Goal: Task Accomplishment & Management: Manage account settings

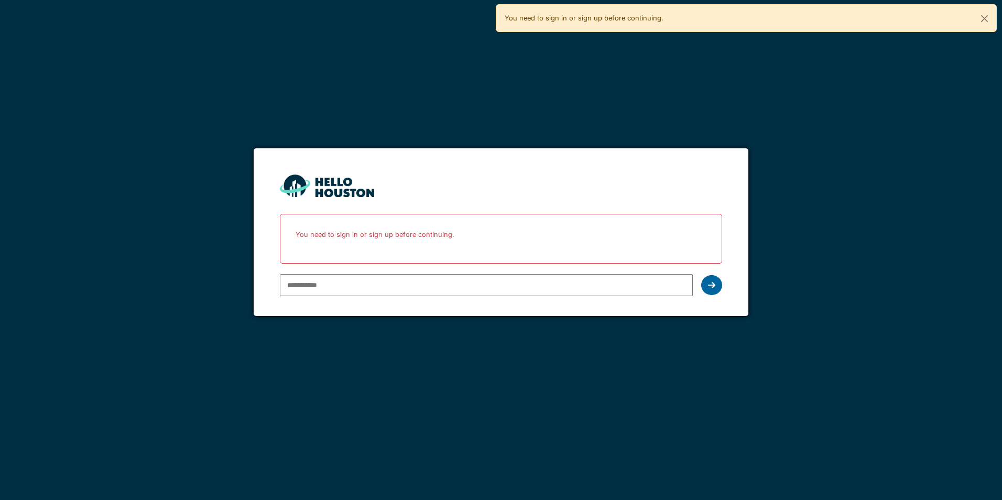
type input "**********"
click at [711, 291] on div at bounding box center [711, 285] width 21 height 20
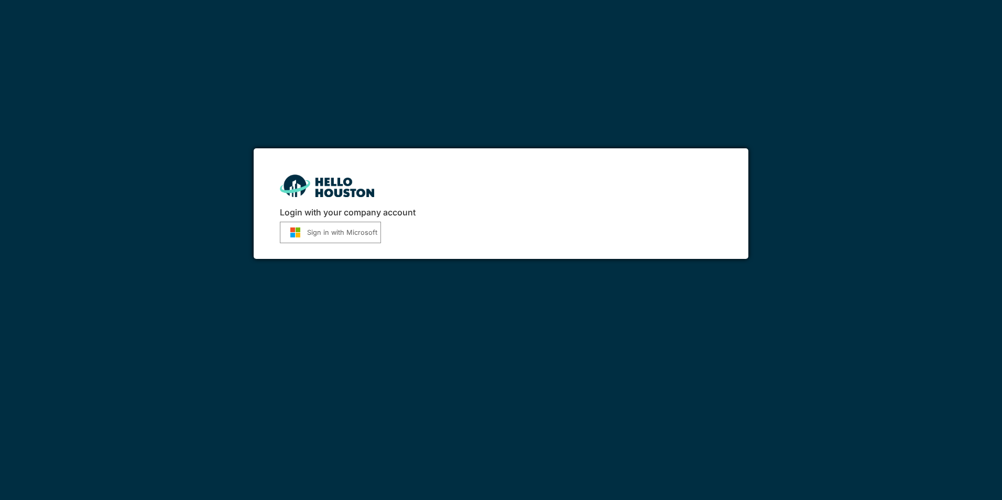
click at [338, 235] on button "Sign in with Microsoft" at bounding box center [330, 232] width 101 height 21
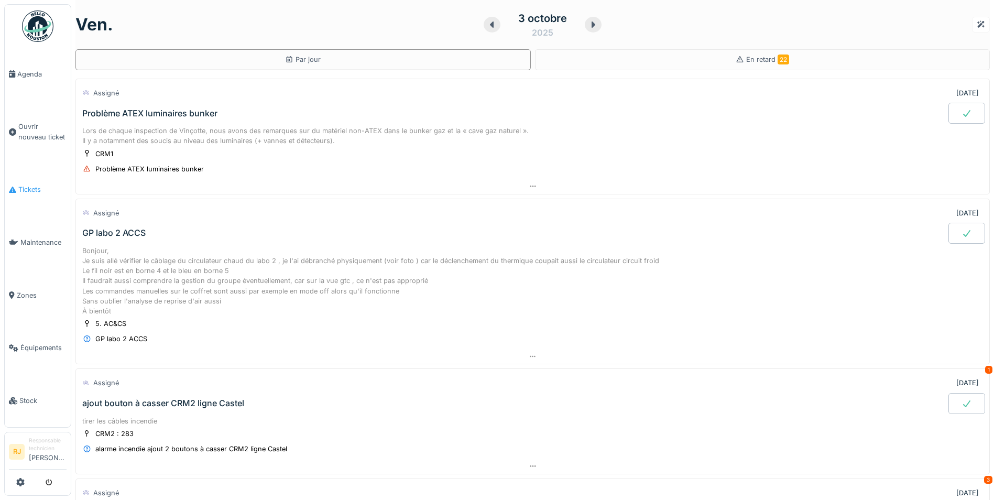
click at [41, 184] on span "Tickets" at bounding box center [42, 189] width 48 height 10
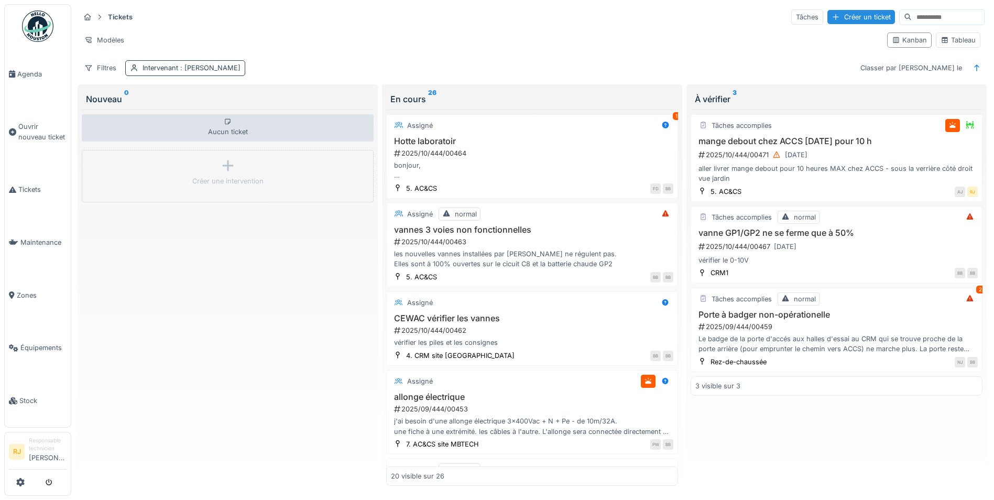
click at [199, 71] on span ": Ronan Jurcaba" at bounding box center [209, 68] width 62 height 8
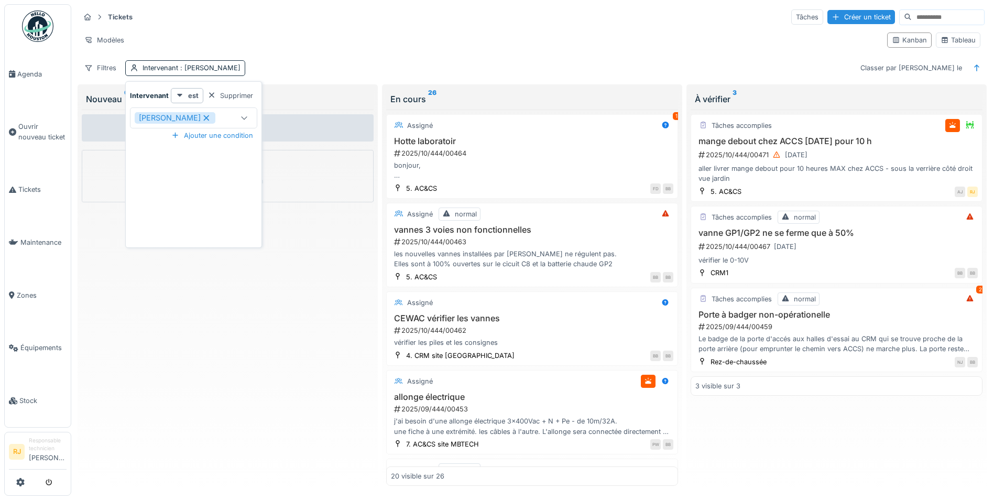
click at [245, 90] on div "Supprimer" at bounding box center [230, 96] width 54 height 14
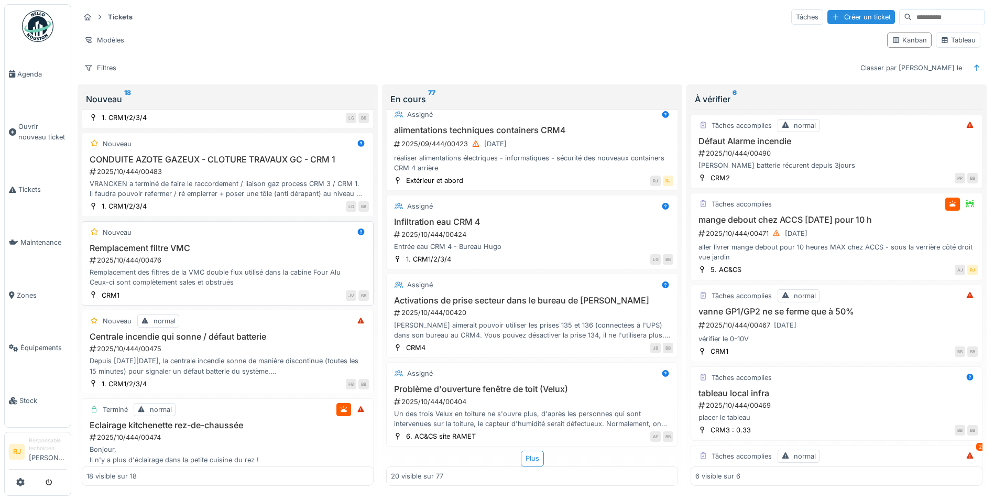
scroll to position [1053, 0]
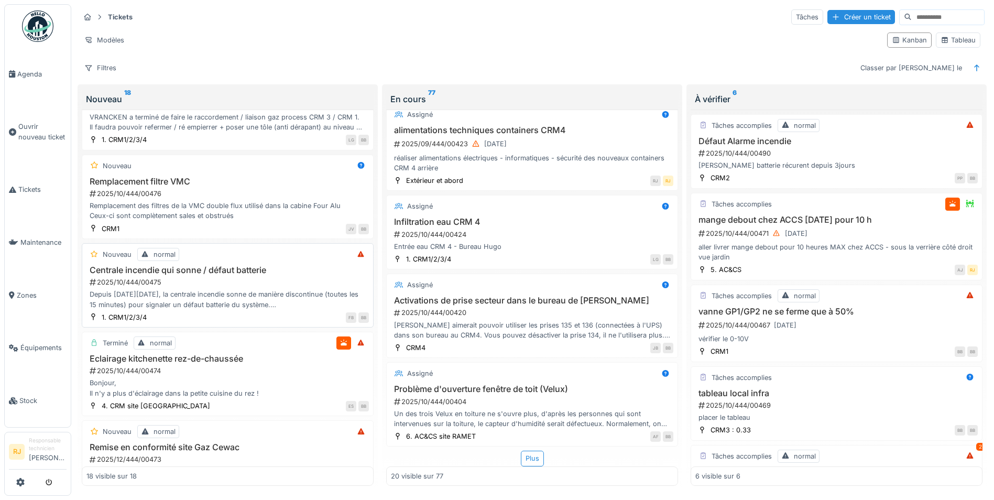
click at [183, 289] on div "Depuis ce lundi 29/09/2025, la centrale incendie sonne de manière discontinue (…" at bounding box center [227, 299] width 282 height 20
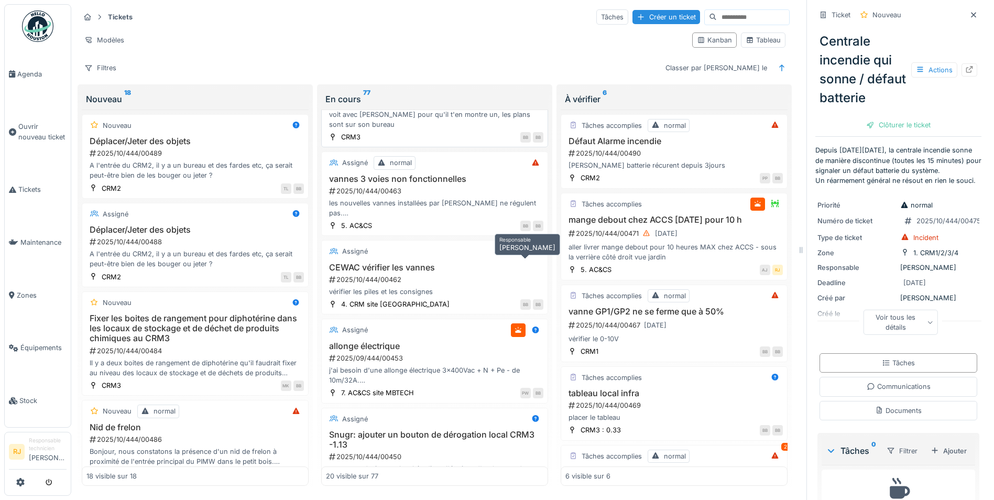
scroll to position [369, 0]
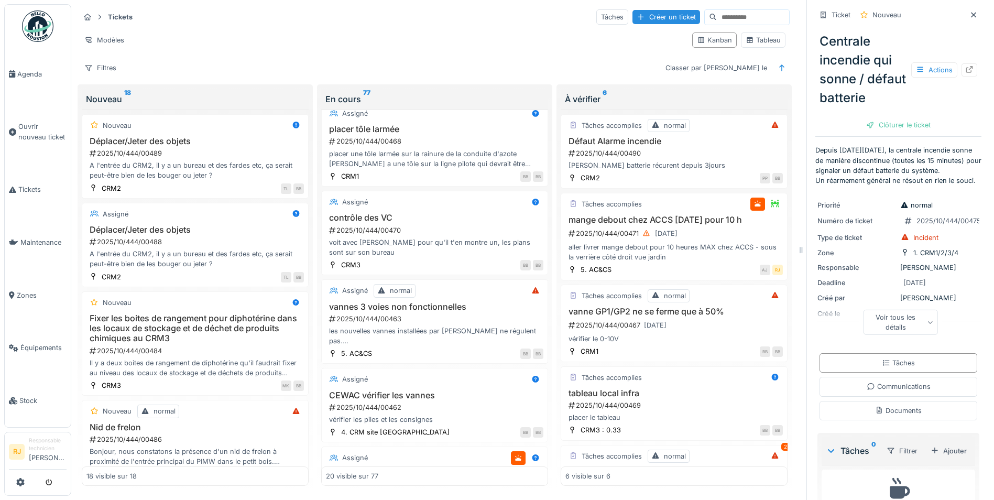
click at [373, 48] on div "Tickets Tâches Créer un ticket Modèles Kanban Tableau Filtres Classer par Créé …" at bounding box center [434, 42] width 718 height 76
click at [187, 250] on div "A l'entrée du CRM2, il y a un bureau et des fardes etc, ça serait peut-être bie…" at bounding box center [194, 259] width 217 height 20
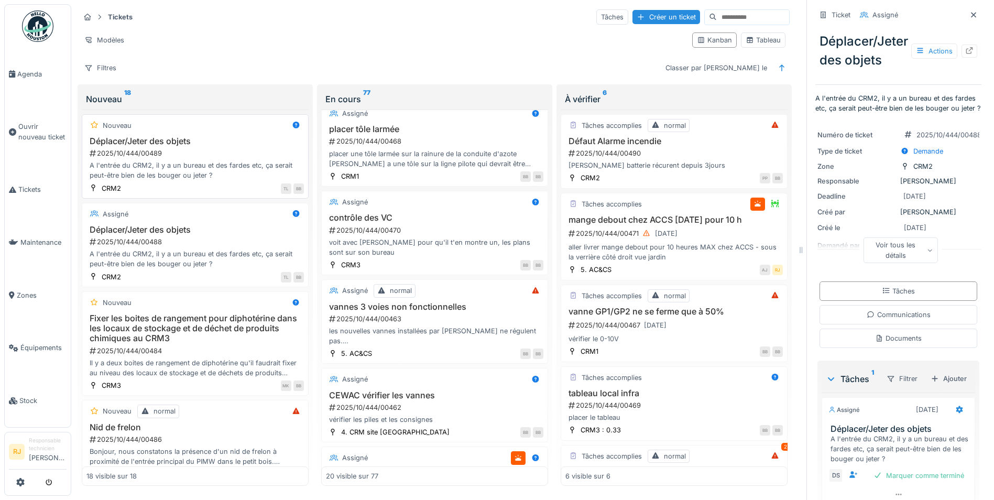
click at [219, 161] on div "A l'entrée du CRM2, il y a un bureau et des fardes etc, ça serait peut-être bie…" at bounding box center [194, 170] width 217 height 20
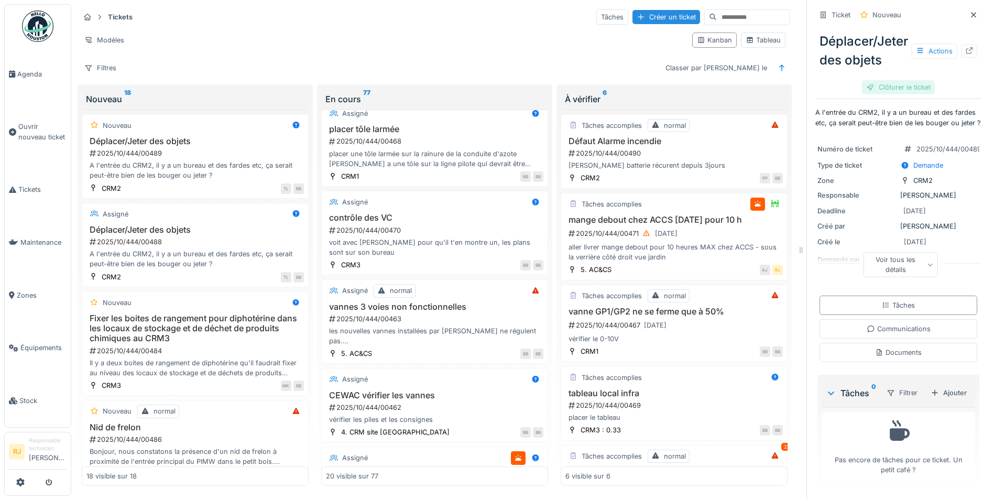
click at [906, 85] on div "Clôturer le ticket" at bounding box center [898, 87] width 73 height 14
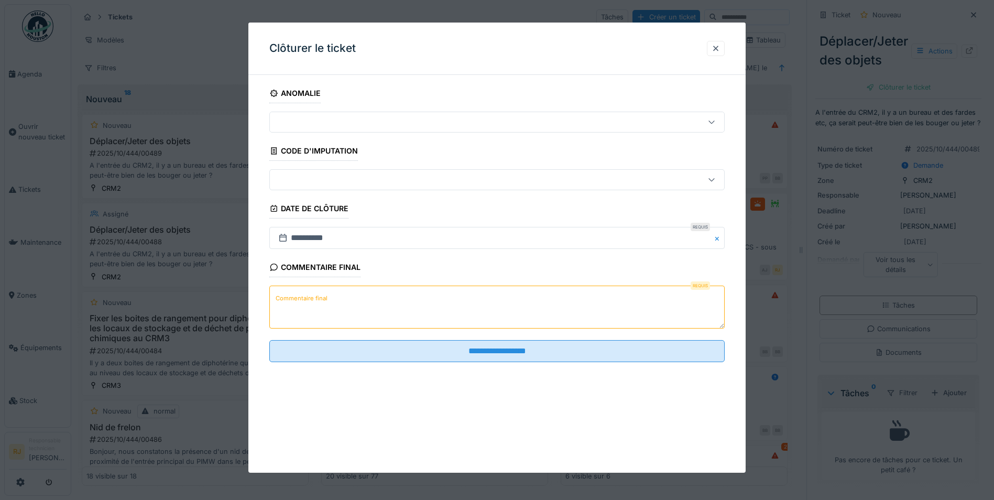
drag, startPoint x: 359, startPoint y: 290, endPoint x: 363, endPoint y: 284, distance: 6.6
click at [360, 289] on textarea "Commentaire final" at bounding box center [496, 307] width 455 height 43
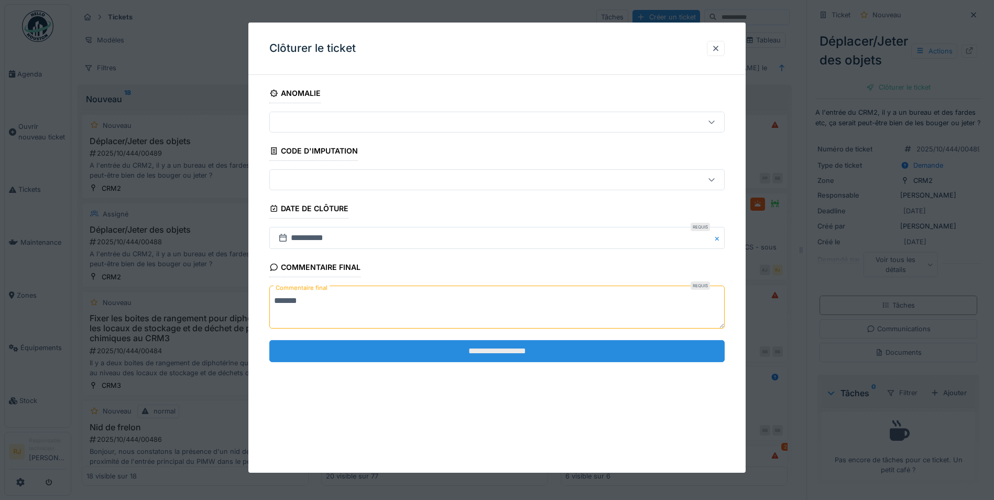
type textarea "*******"
click at [446, 357] on input "**********" at bounding box center [496, 351] width 455 height 22
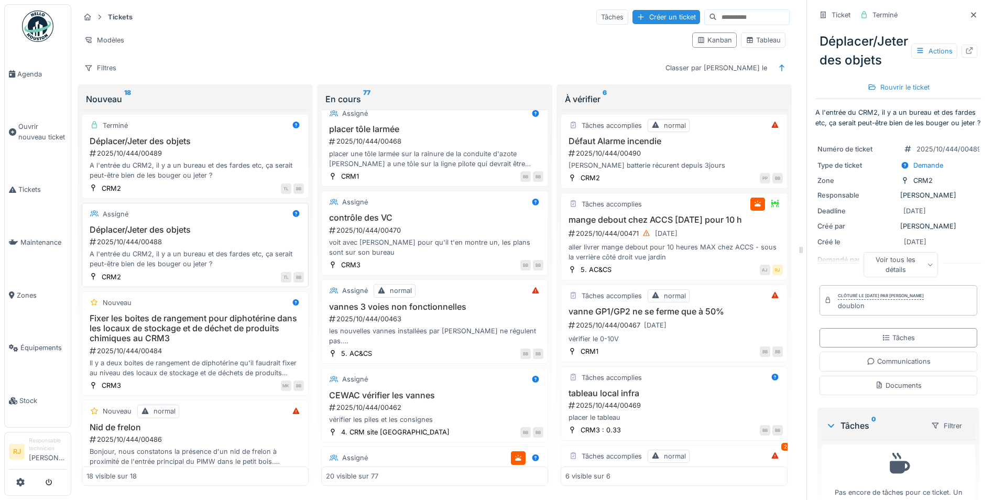
click at [185, 257] on div "A l'entrée du CRM2, il y a un bureau et des fardes etc, ça serait peut-être bie…" at bounding box center [194, 259] width 217 height 20
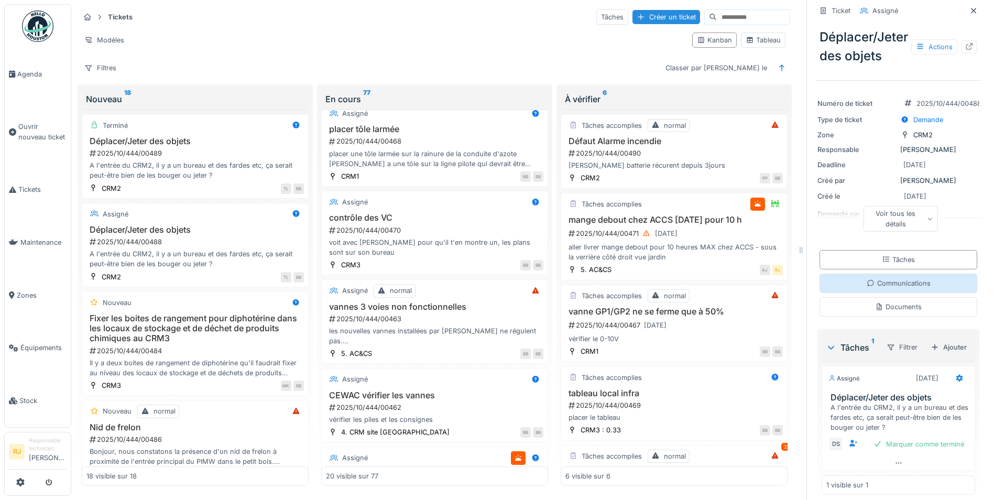
scroll to position [69, 0]
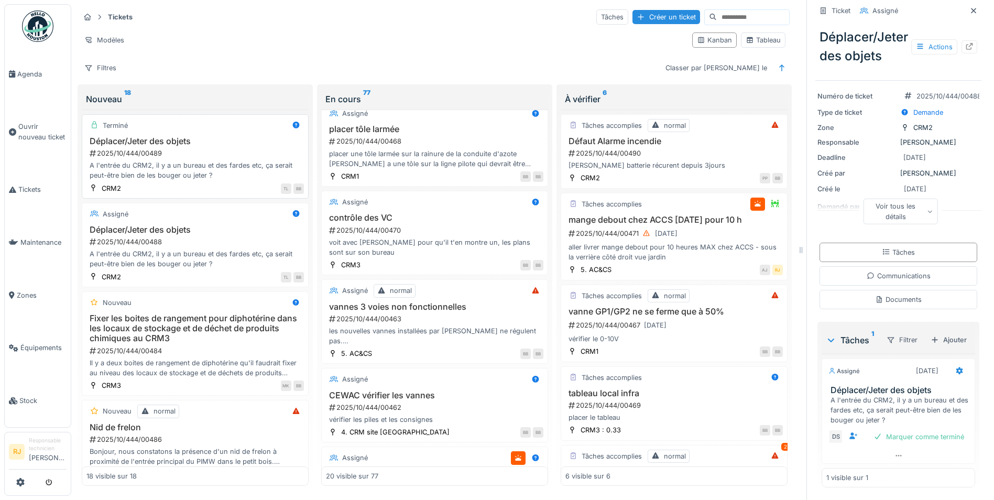
click at [159, 137] on h3 "Déplacer/Jeter des objets" at bounding box center [194, 141] width 217 height 10
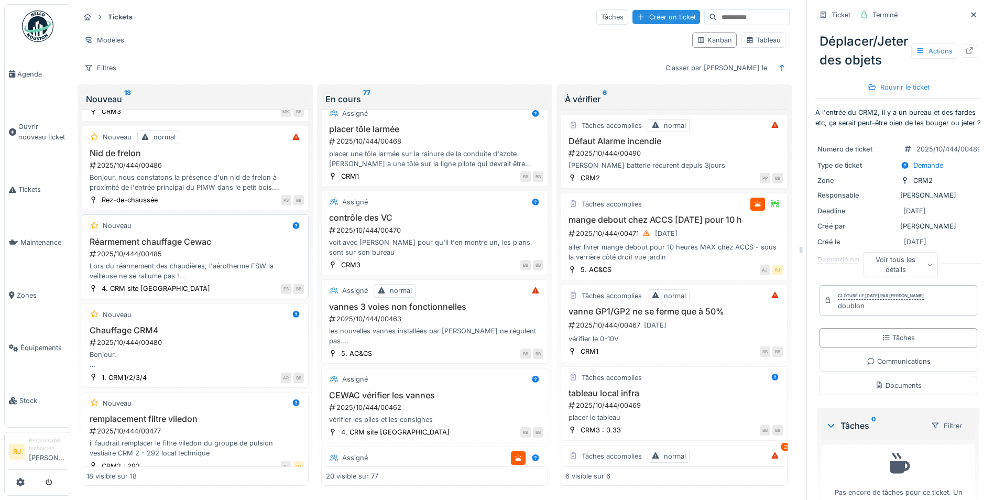
scroll to position [314, 0]
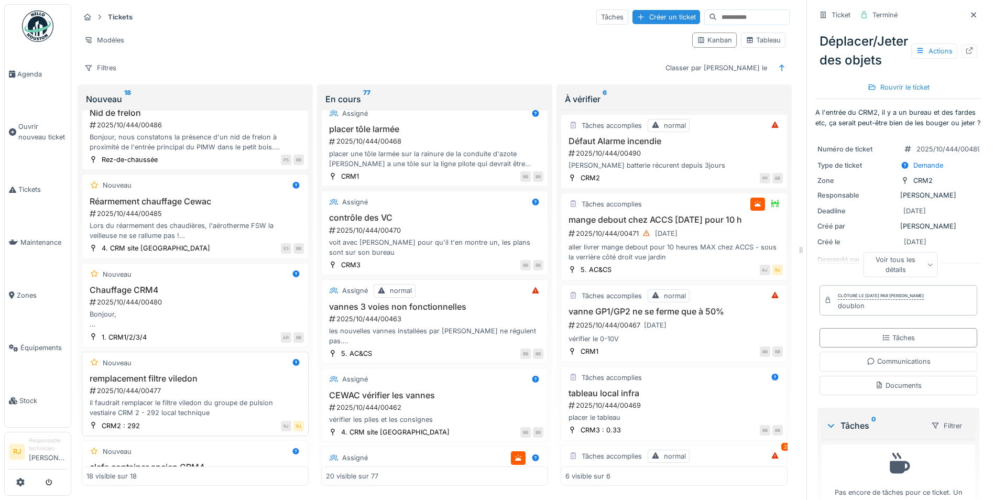
click at [199, 386] on div "2025/10/444/00477" at bounding box center [196, 391] width 215 height 10
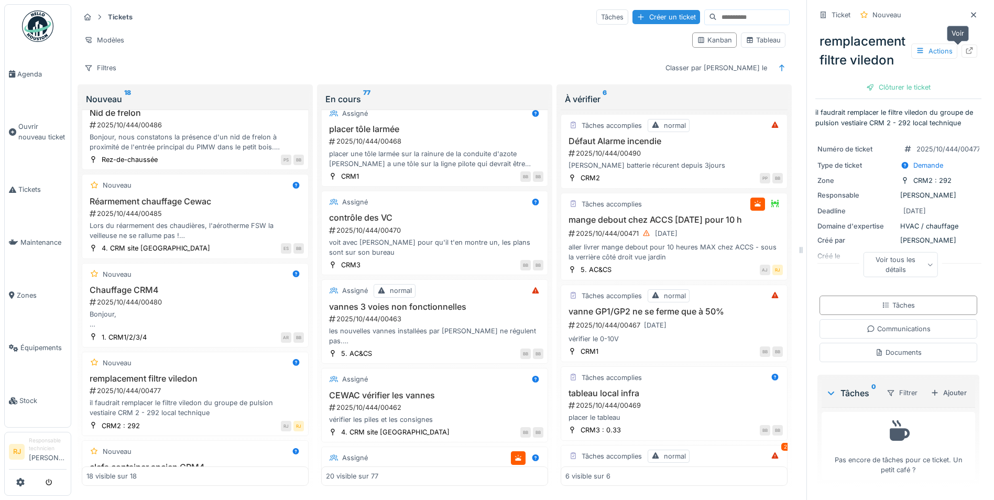
click at [965, 47] on icon at bounding box center [969, 50] width 8 height 7
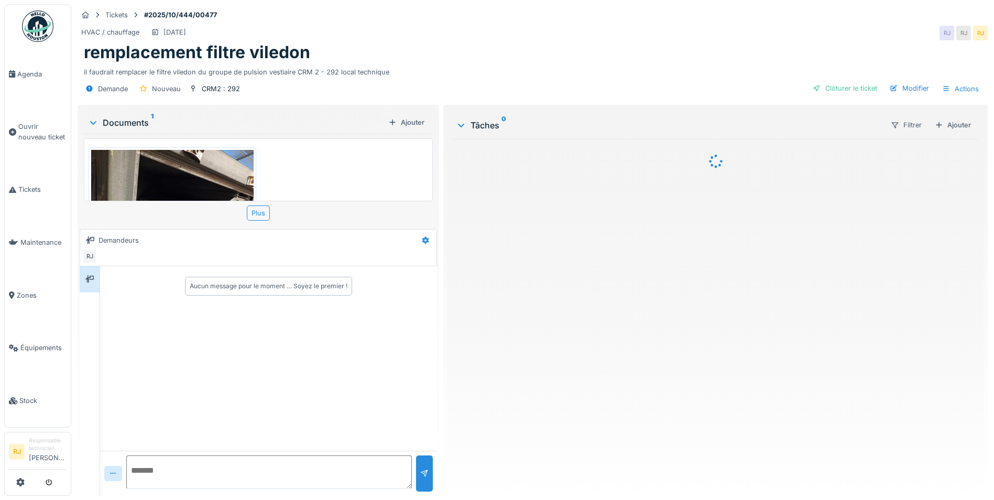
click at [189, 175] on img at bounding box center [172, 258] width 162 height 216
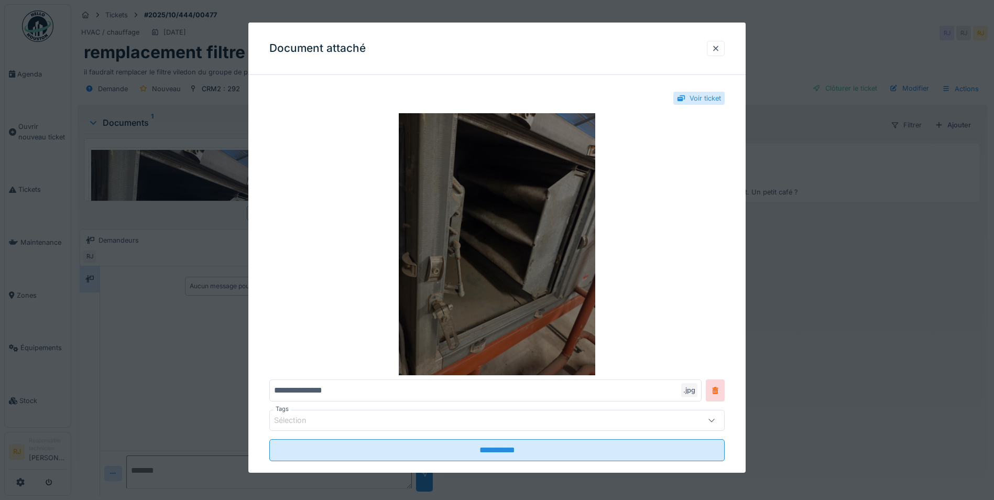
click at [656, 171] on img at bounding box center [496, 244] width 455 height 262
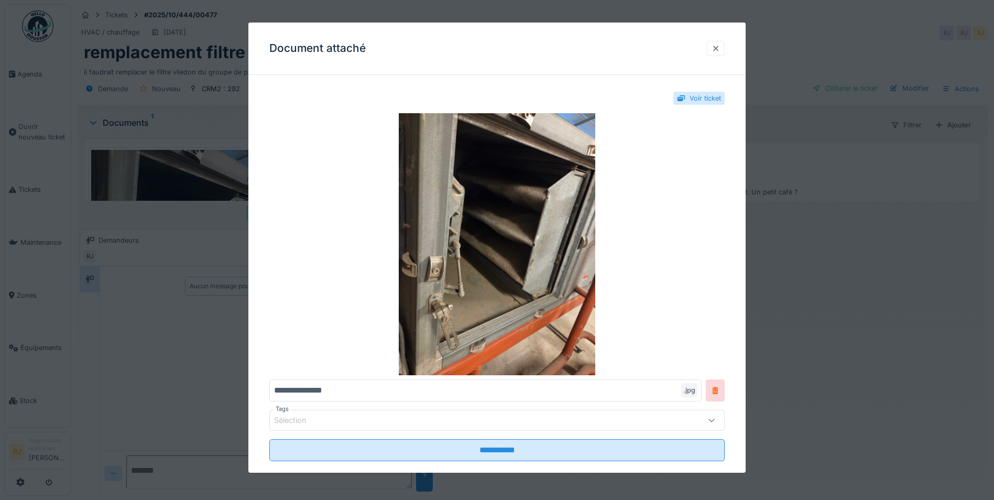
click at [720, 51] on div at bounding box center [715, 48] width 8 height 10
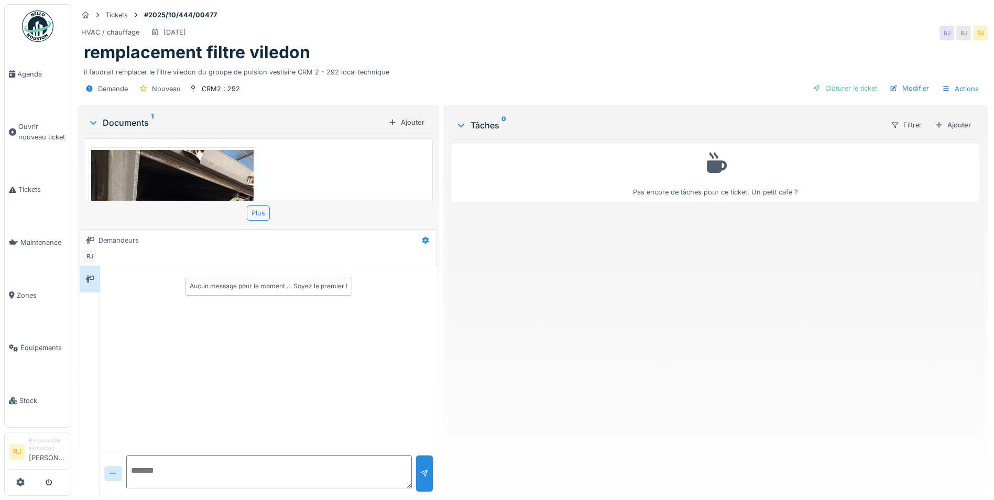
click at [660, 302] on div "Pas encore de tâches pour ce ticket. Un petit café ?" at bounding box center [716, 313] width 528 height 348
click at [28, 84] on link "Agenda" at bounding box center [38, 74] width 66 height 53
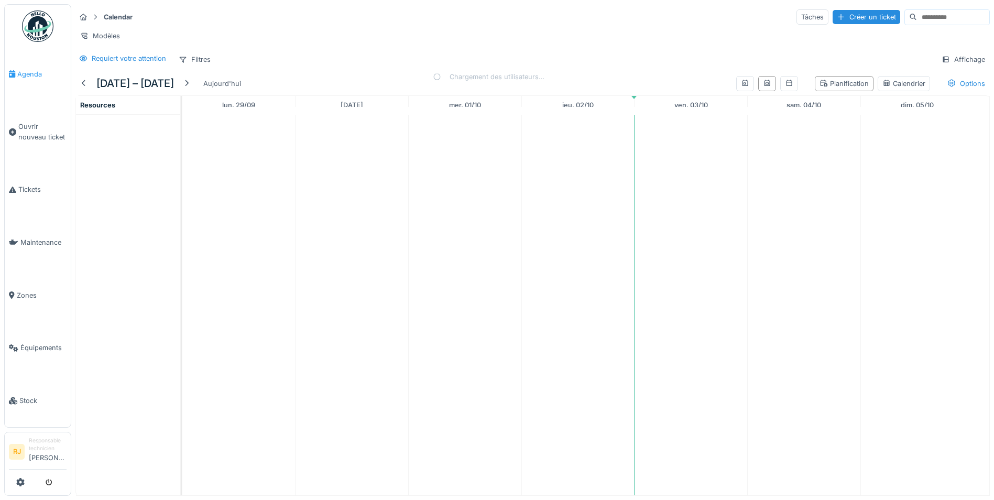
click at [31, 71] on span "Agenda" at bounding box center [41, 74] width 49 height 10
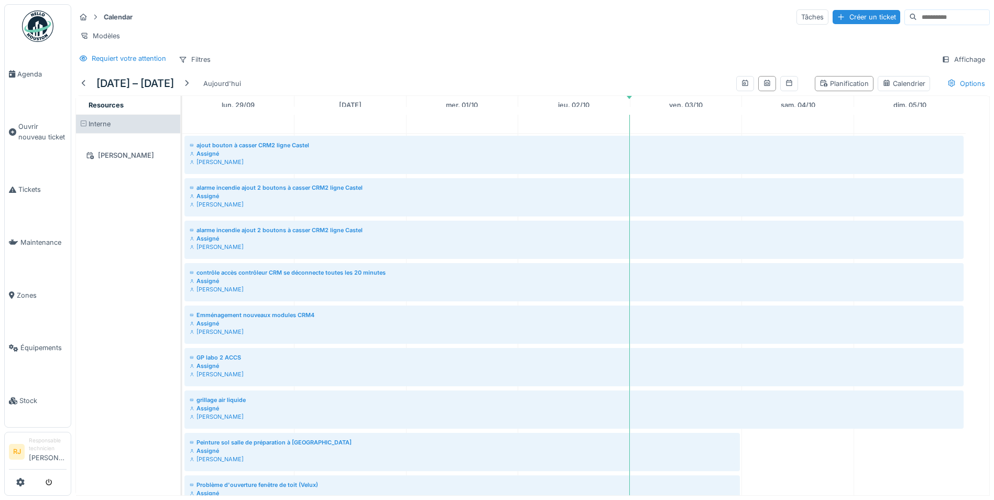
click at [46, 30] on img at bounding box center [37, 25] width 31 height 31
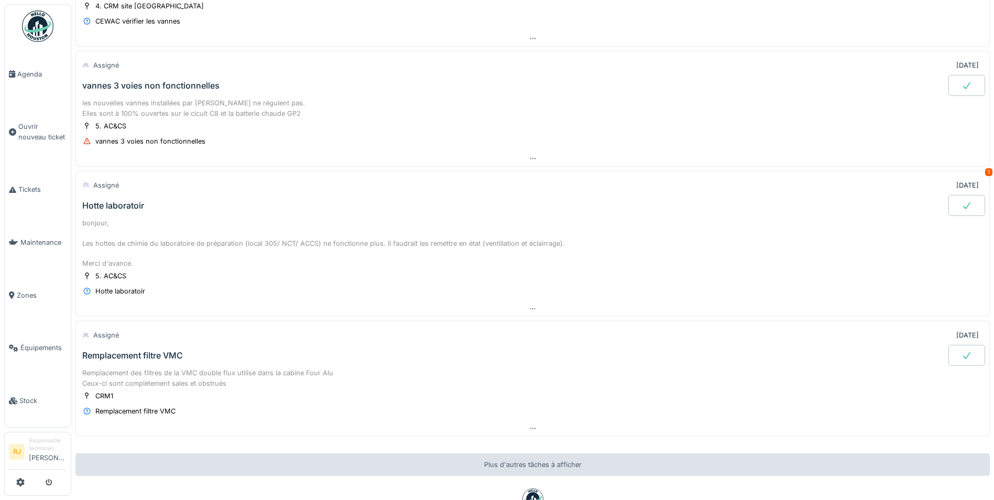
scroll to position [943, 0]
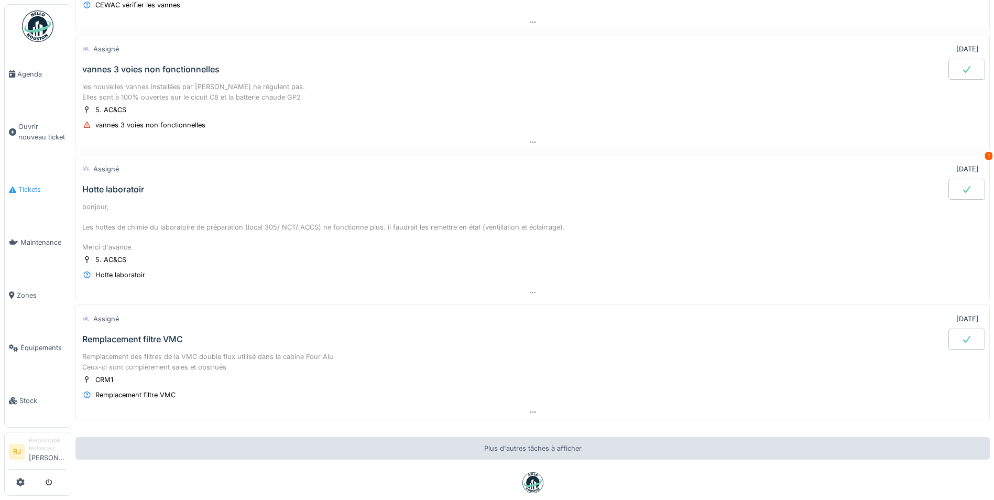
click at [28, 192] on link "Tickets" at bounding box center [38, 189] width 66 height 53
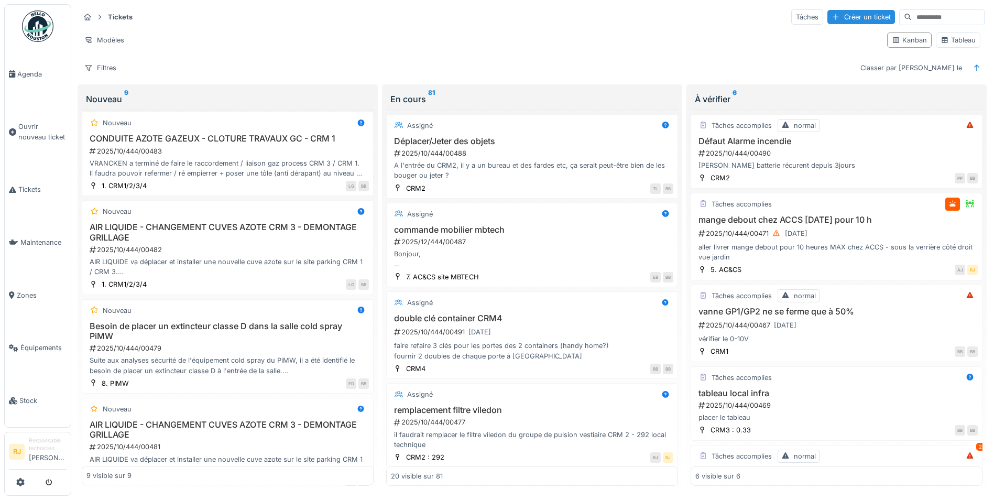
scroll to position [314, 0]
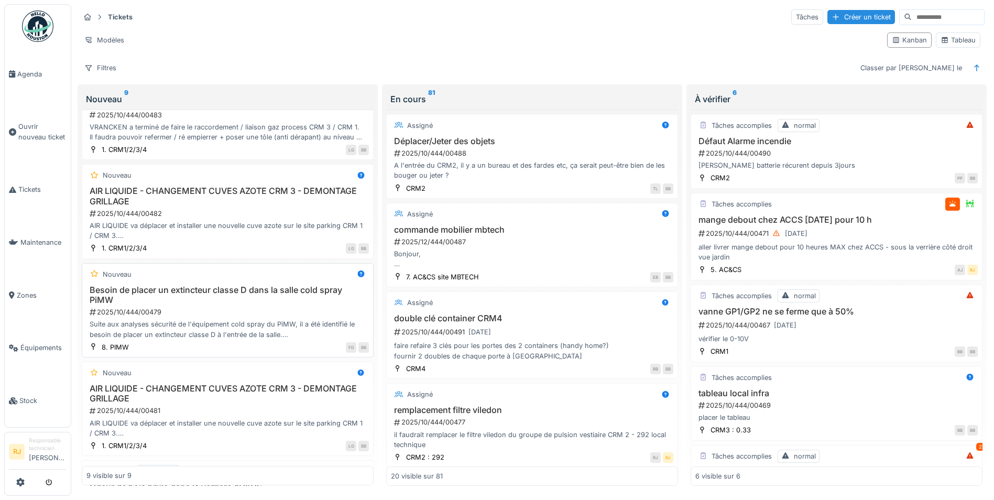
click at [188, 286] on h3 "Besoin de placer un extincteur classe D dans la salle cold spray PiMW" at bounding box center [227, 295] width 282 height 20
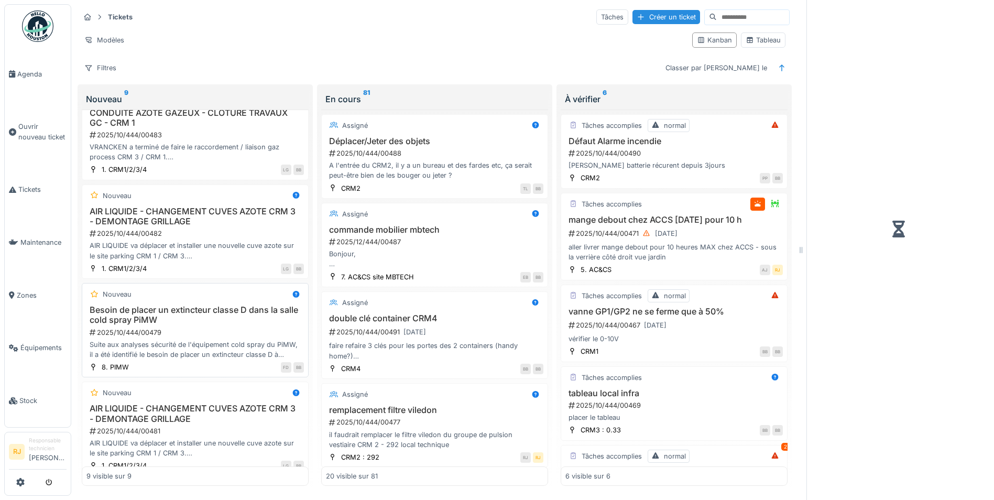
scroll to position [335, 0]
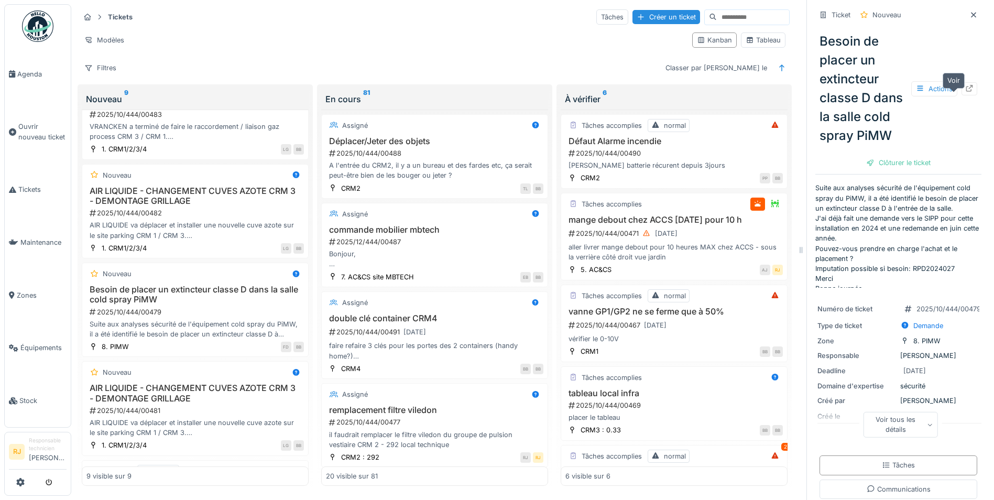
click at [965, 92] on icon at bounding box center [969, 88] width 8 height 7
